Goal: Information Seeking & Learning: Learn about a topic

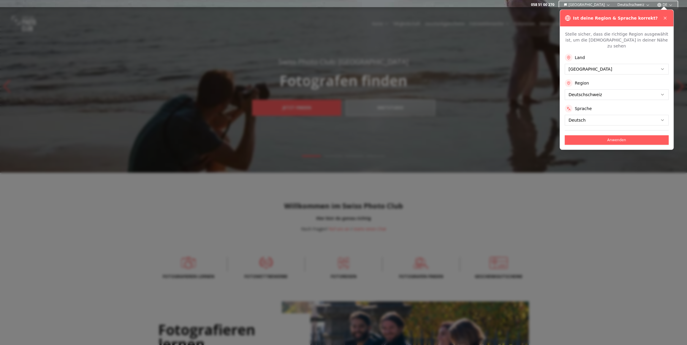
click at [614, 135] on button "Anwenden" at bounding box center [617, 140] width 104 height 10
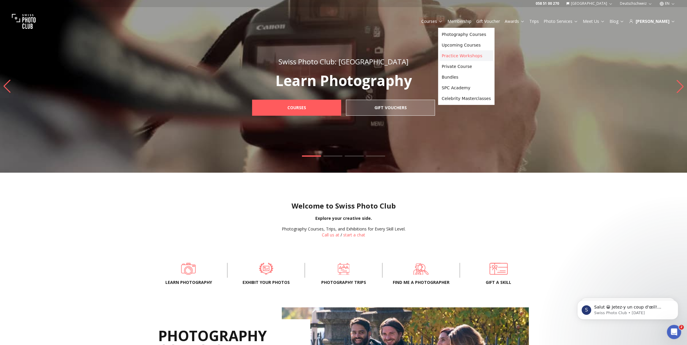
click at [451, 55] on link "Practice Workshops" at bounding box center [466, 55] width 54 height 11
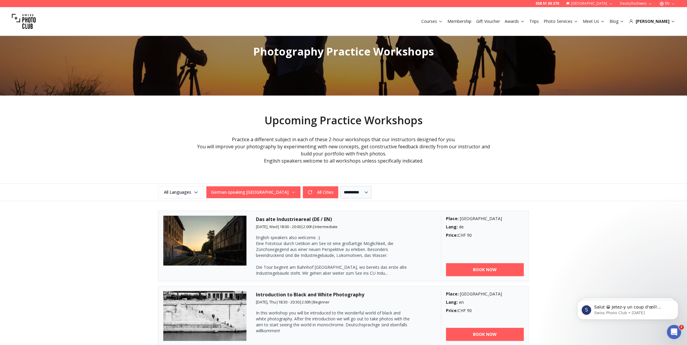
scroll to position [108, 0]
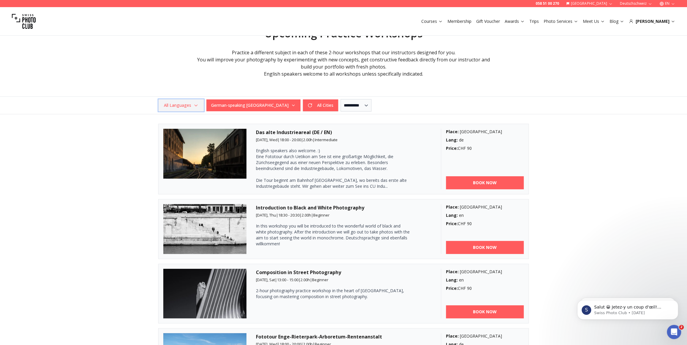
click at [175, 107] on span "All Languages" at bounding box center [181, 105] width 44 height 11
click at [240, 107] on button "German-speaking [GEOGRAPHIC_DATA]" at bounding box center [253, 105] width 94 height 12
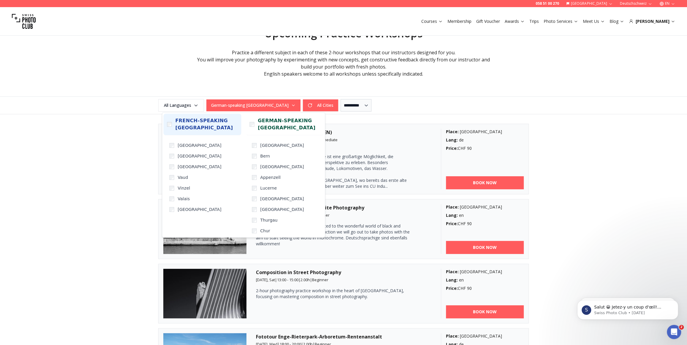
click at [187, 126] on span "French-speaking [GEOGRAPHIC_DATA]" at bounding box center [206, 124] width 62 height 14
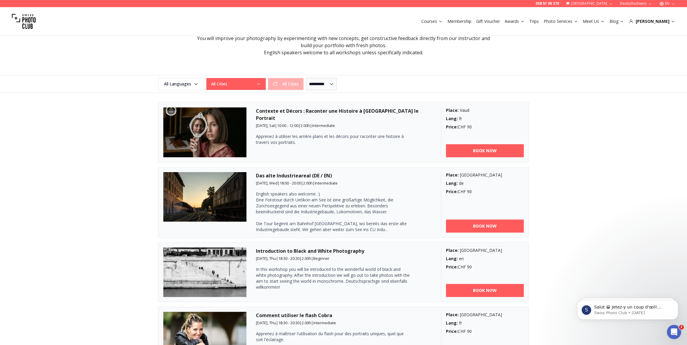
scroll to position [130, 0]
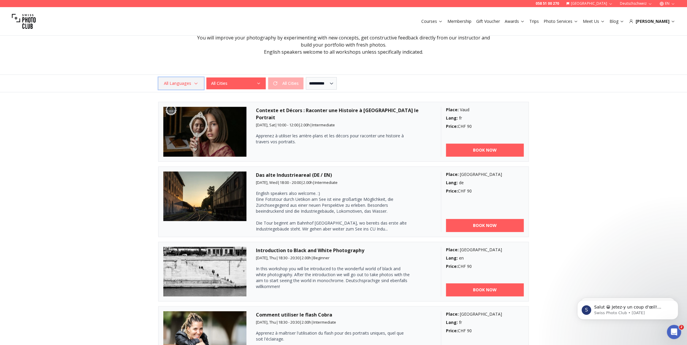
click at [167, 83] on span "All Languages" at bounding box center [181, 83] width 44 height 11
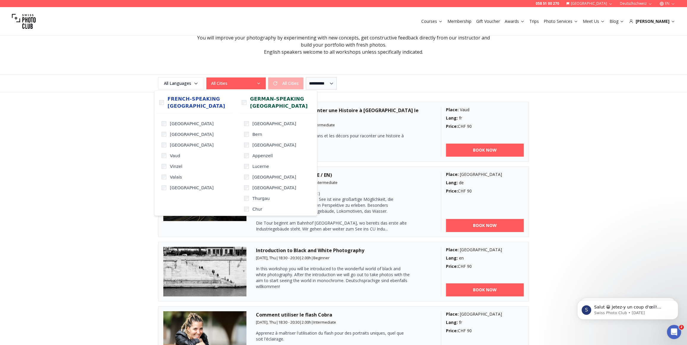
click at [236, 82] on button "All Cities" at bounding box center [235, 83] width 59 height 12
click at [246, 102] on label "German-speaking [GEOGRAPHIC_DATA]" at bounding box center [277, 103] width 78 height 22
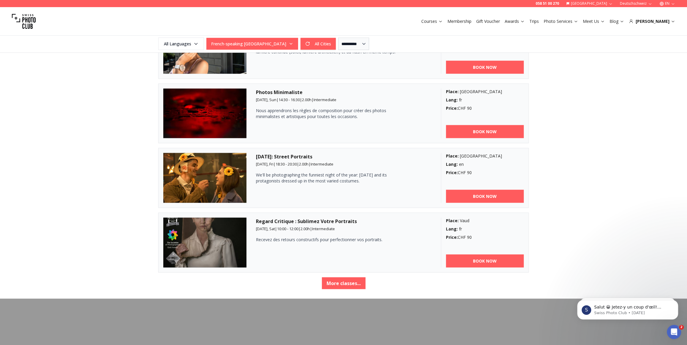
scroll to position [947, 0]
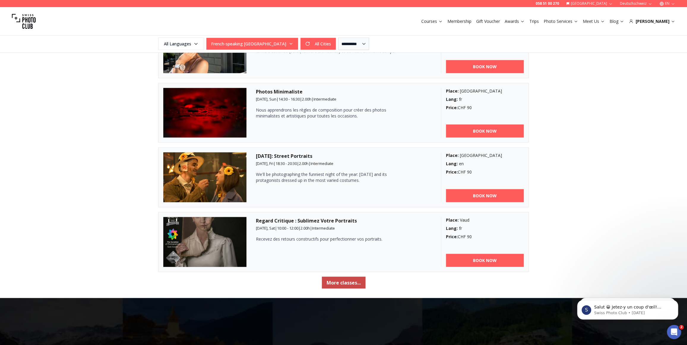
click at [346, 282] on button "More classes..." at bounding box center [344, 283] width 44 height 12
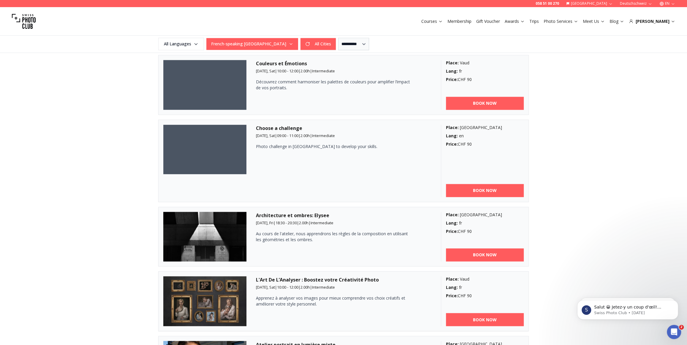
scroll to position [0, 0]
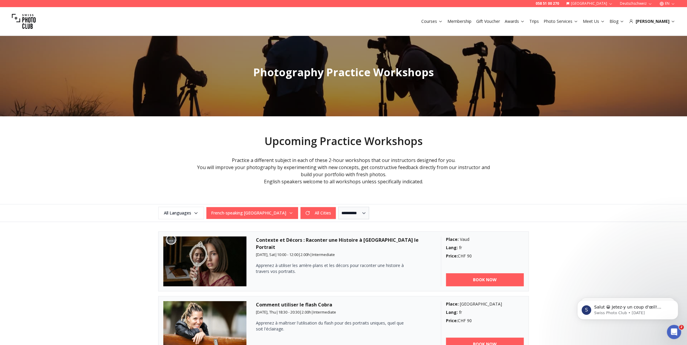
drag, startPoint x: 85, startPoint y: 216, endPoint x: 77, endPoint y: 61, distance: 154.9
